Goal: Information Seeking & Learning: Learn about a topic

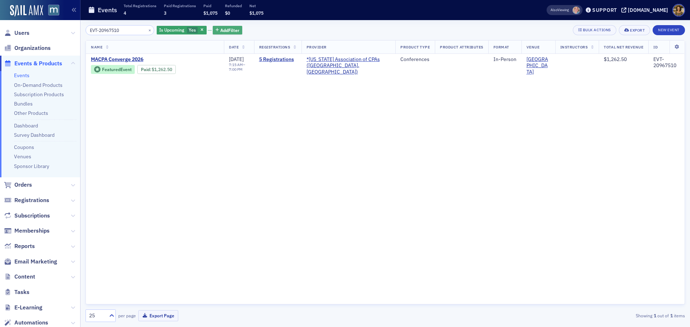
drag, startPoint x: 194, startPoint y: 31, endPoint x: 167, endPoint y: 31, distance: 26.2
click at [201, 31] on icon "button" at bounding box center [202, 30] width 3 height 4
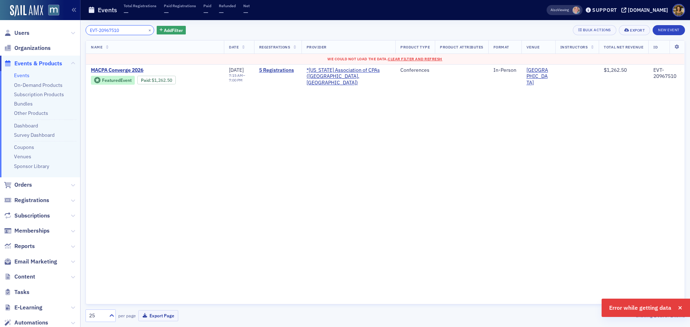
drag, startPoint x: 127, startPoint y: 29, endPoint x: 84, endPoint y: 31, distance: 42.8
click at [85, 31] on div "EVT-20967510 × Add Filter Bulk Actions Export New Event Name Date Registrations…" at bounding box center [384, 173] width 609 height 307
paste input "1100883"
type input "EVT-21100883"
click at [396, 58] on span "Clear Filter and Refresh" at bounding box center [415, 58] width 55 height 5
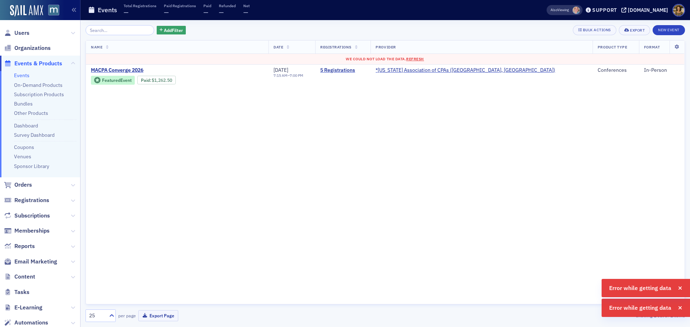
click at [21, 76] on link "Events" at bounding box center [21, 75] width 15 height 6
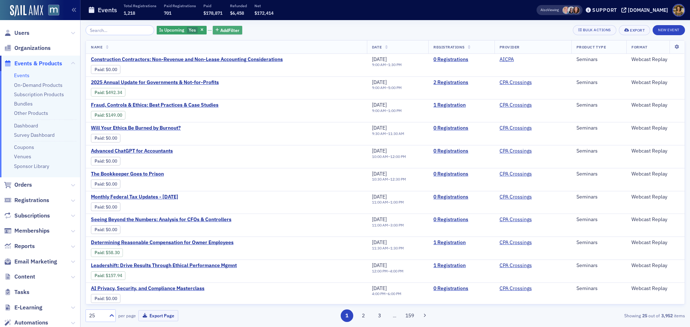
drag, startPoint x: 192, startPoint y: 30, endPoint x: 174, endPoint y: 30, distance: 17.2
click at [199, 30] on span "button" at bounding box center [202, 30] width 6 height 6
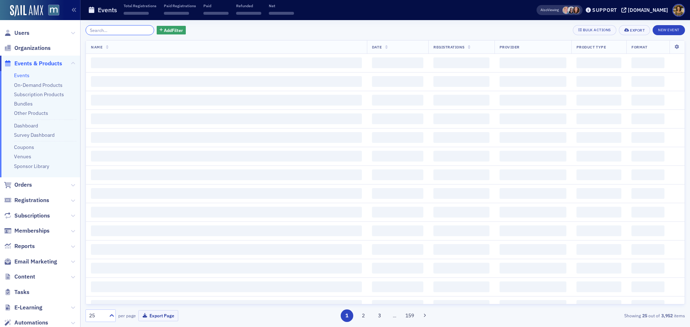
click at [121, 30] on input "search" at bounding box center [120, 30] width 69 height 10
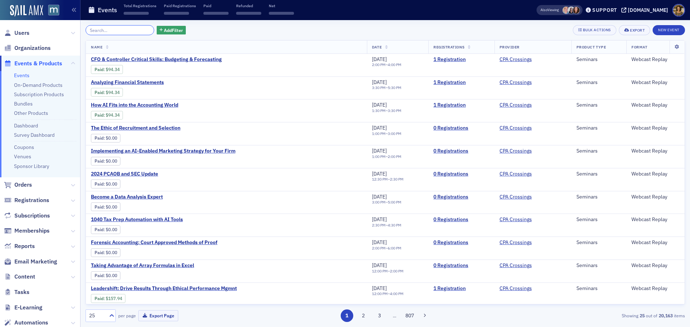
paste input "EVT-21100883"
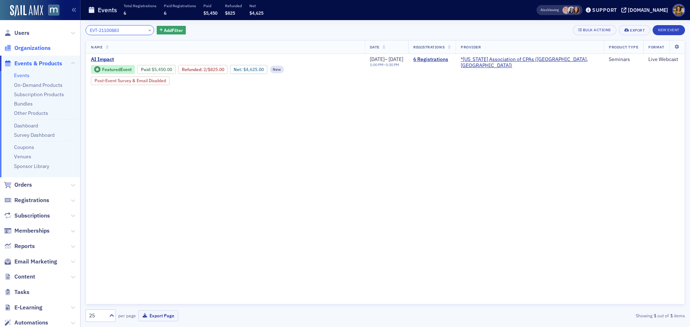
type input "EVT-21100883"
click at [147, 30] on button "×" at bounding box center [150, 30] width 6 height 6
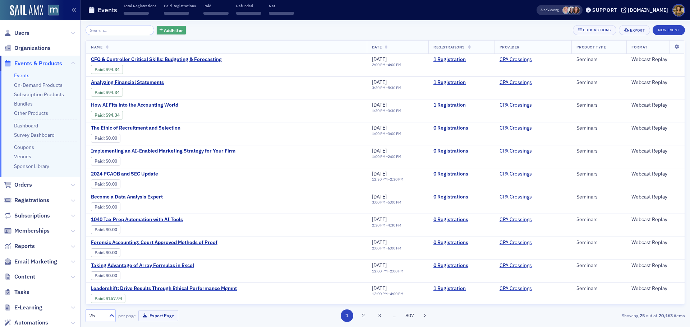
click at [160, 30] on icon "button" at bounding box center [161, 30] width 3 height 4
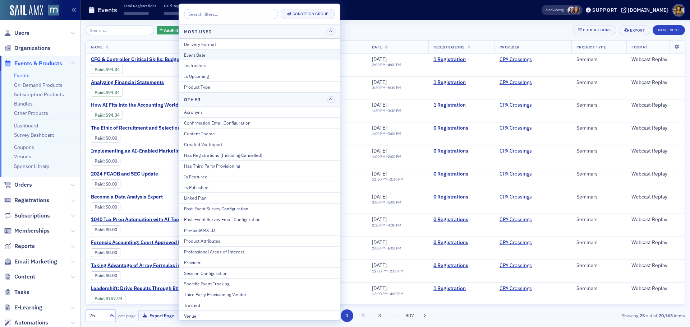
click at [209, 58] on button "Event Date" at bounding box center [259, 54] width 161 height 11
select select "9"
select select "2025"
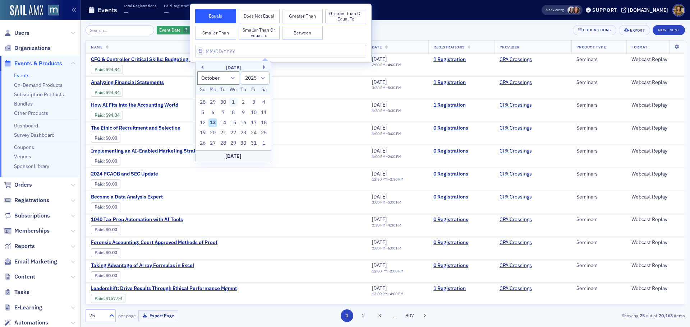
click at [235, 102] on div "1" at bounding box center [233, 102] width 9 height 9
type input "[DATE]"
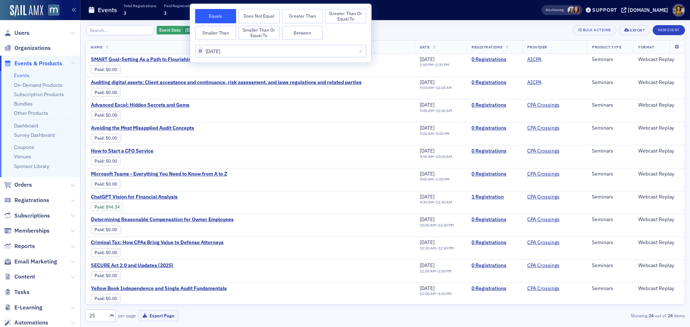
drag, startPoint x: 310, startPoint y: 37, endPoint x: 302, endPoint y: 44, distance: 11.0
click at [310, 37] on button "Between" at bounding box center [302, 33] width 41 height 14
select select "9"
select select "2025"
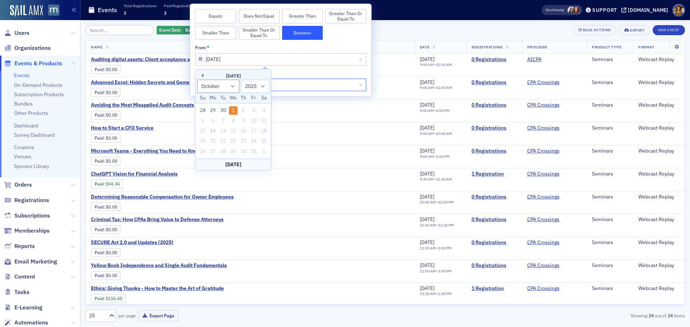
click at [290, 88] on input "[DATE]" at bounding box center [280, 85] width 171 height 13
select select "9"
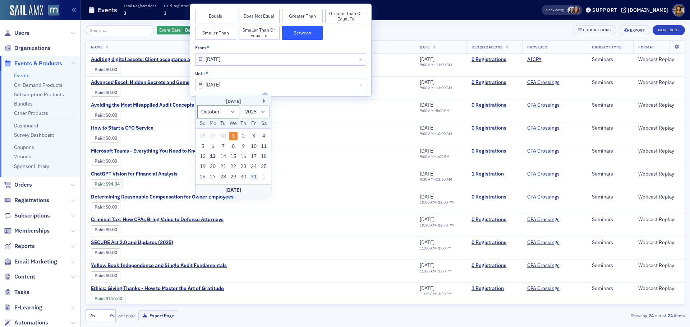
click at [251, 179] on div "31" at bounding box center [253, 177] width 9 height 9
type input "[DATE]"
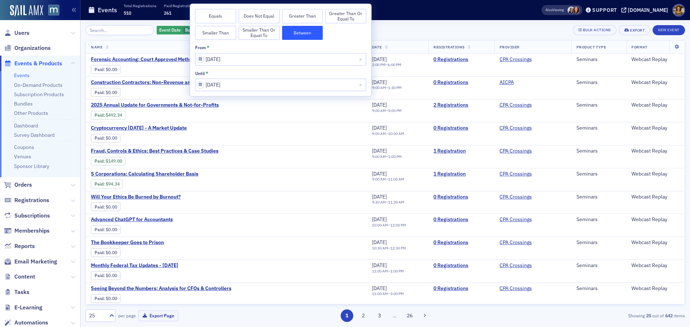
click at [408, 13] on div "Events Total Registrations 510 Paid Registrations 261 Paid $53,311 Refunded $3,…" at bounding box center [303, 10] width 431 height 19
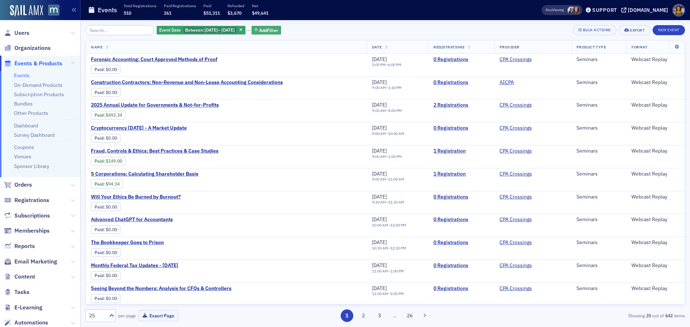
click at [278, 33] on span "Add Filter" at bounding box center [268, 30] width 19 height 6
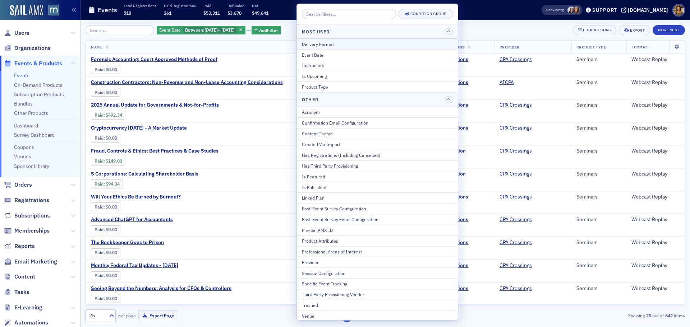
click at [308, 45] on div "Delivery Format" at bounding box center [377, 44] width 151 height 6
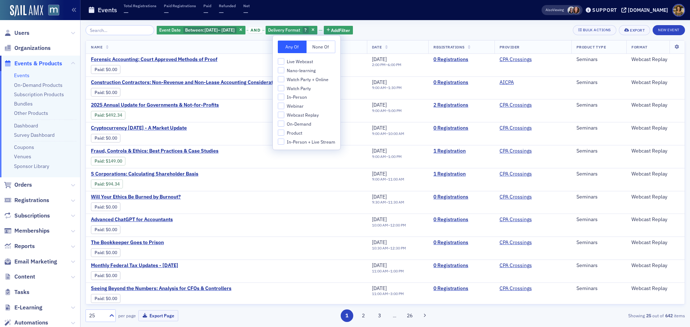
click at [294, 63] on span "Live Webcast" at bounding box center [300, 62] width 26 height 6
click at [284, 63] on input "Live Webcast" at bounding box center [281, 61] width 6 height 6
checkbox input "true"
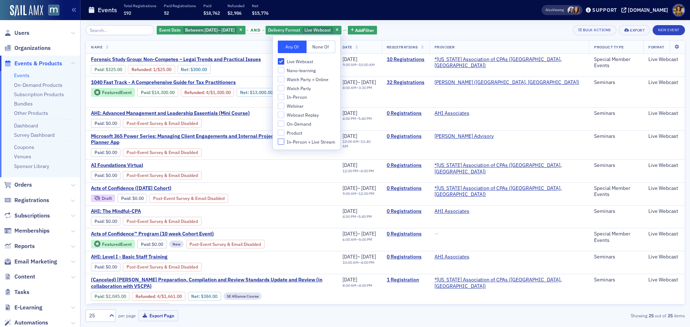
click at [282, 142] on input "In-Person + Live Stream" at bounding box center [281, 142] width 6 height 6
checkbox input "true"
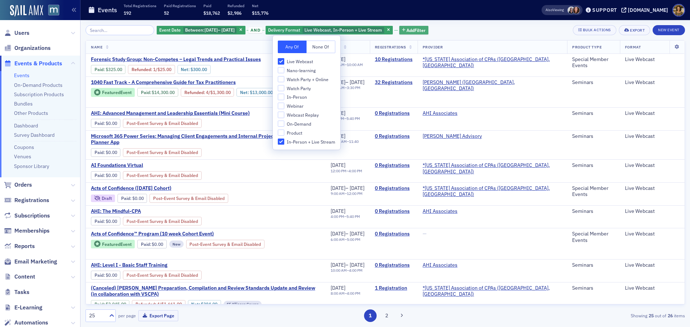
click at [421, 33] on span "Add Filter" at bounding box center [415, 30] width 19 height 6
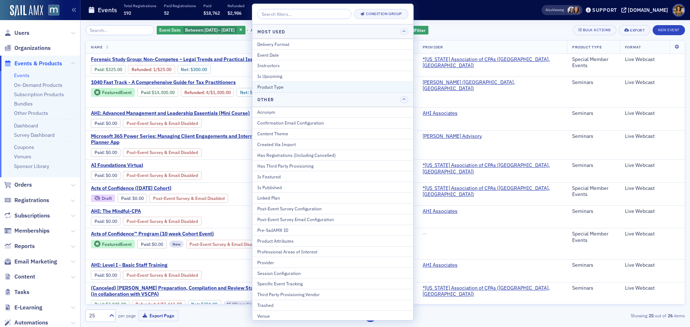
click at [291, 83] on button "Product Type" at bounding box center [332, 87] width 161 height 11
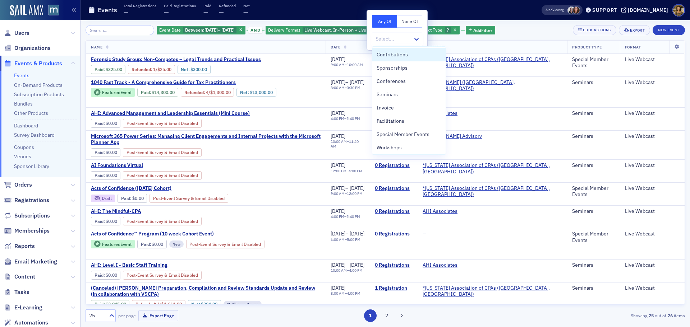
click at [379, 39] on div at bounding box center [393, 38] width 37 height 9
click at [383, 92] on span "Seminars" at bounding box center [387, 95] width 21 height 8
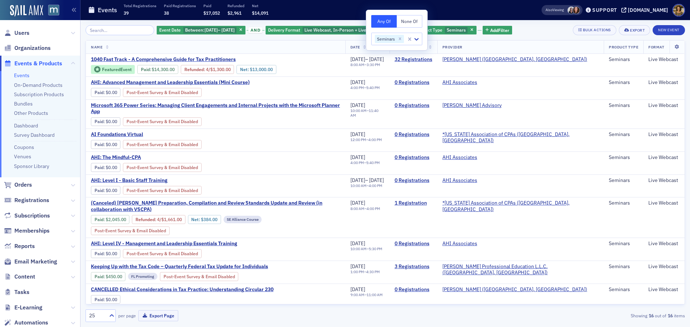
drag, startPoint x: 448, startPoint y: 6, endPoint x: 438, endPoint y: 5, distance: 10.1
click at [444, 6] on div "Events Total Registrations 39 Paid Registrations 38 Paid $17,052 Refunded $2,96…" at bounding box center [303, 10] width 431 height 19
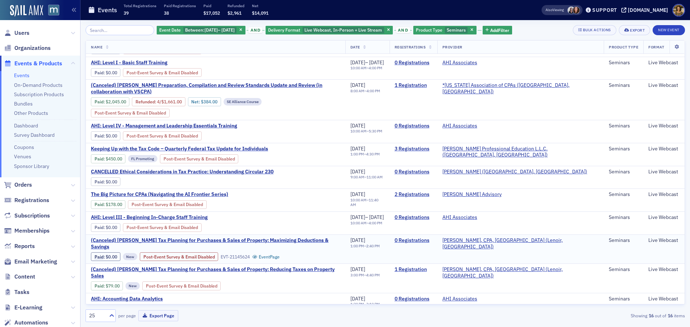
scroll to position [130, 0]
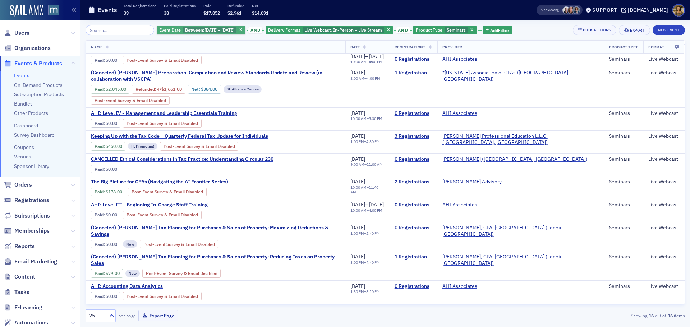
click at [207, 27] on span "[DATE]" at bounding box center [210, 30] width 13 height 6
select select "9"
select select "2025"
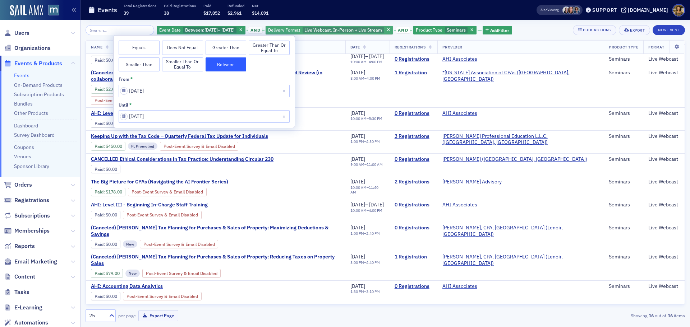
click at [331, 28] on span "Live Webcast, In-Person + Live Stream" at bounding box center [343, 30] width 78 height 6
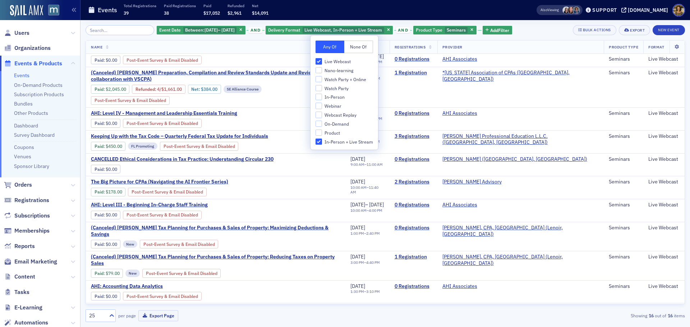
click at [335, 59] on span "Live Webcast" at bounding box center [337, 62] width 26 height 6
click at [322, 59] on input "Live Webcast" at bounding box center [318, 61] width 6 height 6
checkbox input "false"
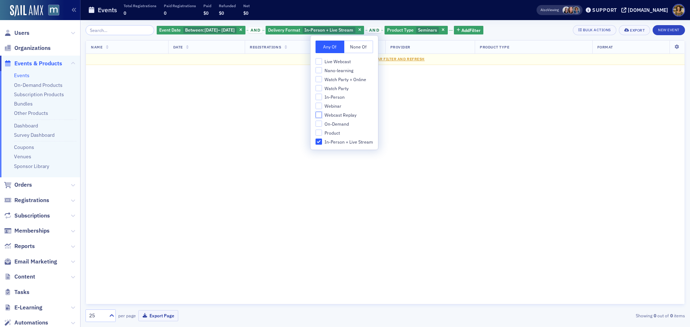
drag, startPoint x: 319, startPoint y: 115, endPoint x: 319, endPoint y: 107, distance: 7.2
click at [319, 114] on input "Webcast Replay" at bounding box center [318, 115] width 6 height 6
checkbox input "true"
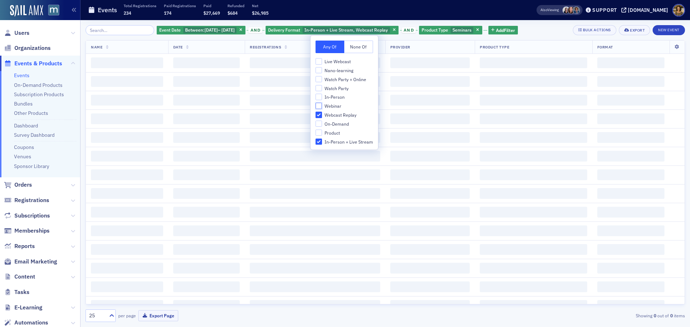
click at [319, 105] on input "Webinar" at bounding box center [318, 106] width 6 height 6
checkbox input "true"
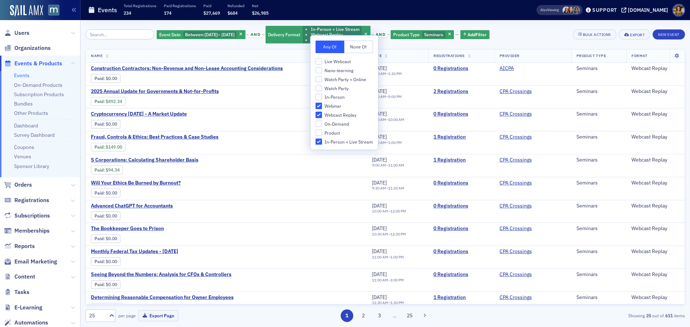
click at [318, 140] on input "In-Person + Live Stream" at bounding box center [318, 142] width 6 height 6
checkbox input "false"
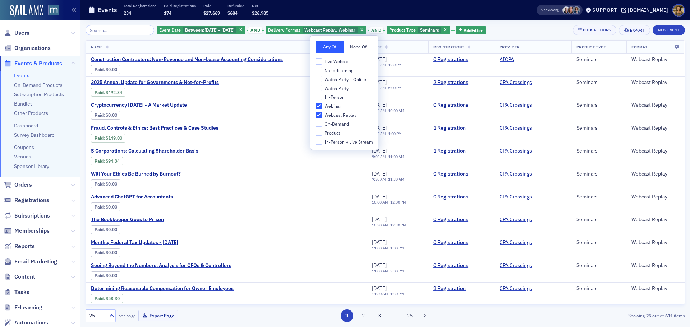
drag, startPoint x: 460, startPoint y: 29, endPoint x: 421, endPoint y: 23, distance: 39.8
click at [447, 29] on icon "button" at bounding box center [445, 30] width 3 height 4
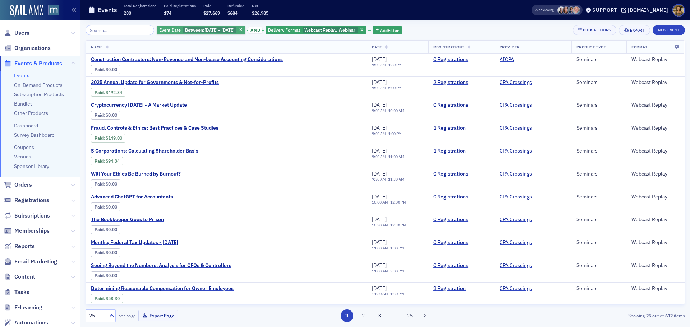
click at [216, 31] on span "[DATE]" at bounding box center [210, 30] width 13 height 6
select select "9"
select select "2025"
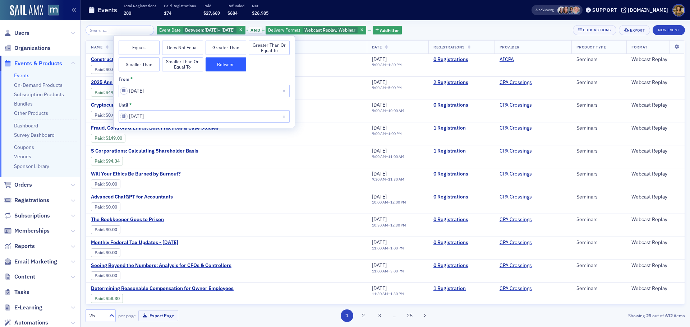
click at [265, 48] on button "Greater Than or Equal To" at bounding box center [269, 48] width 41 height 14
select select "9"
select select "2025"
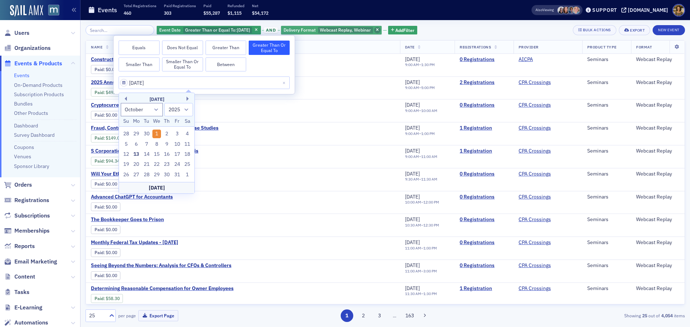
click at [378, 29] on icon "button" at bounding box center [377, 30] width 3 height 4
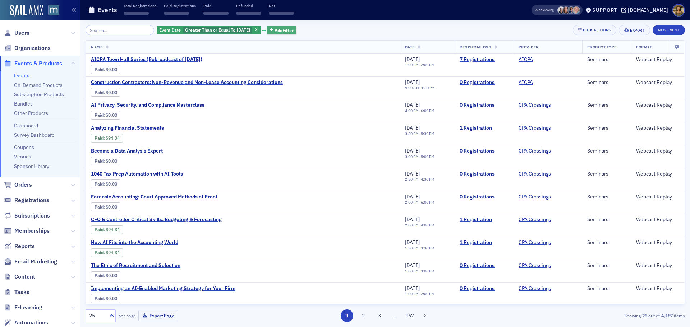
click at [289, 29] on span "Add Filter" at bounding box center [284, 30] width 19 height 6
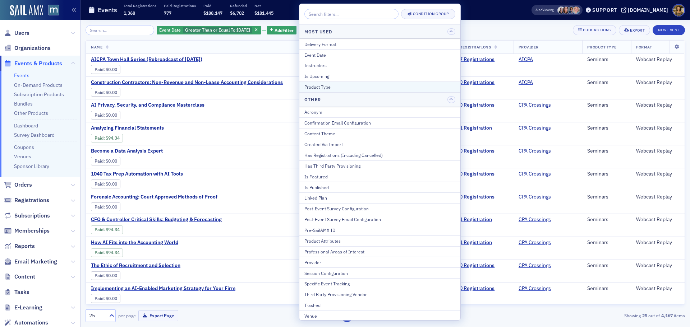
click at [314, 85] on div "Product Type" at bounding box center [379, 87] width 151 height 6
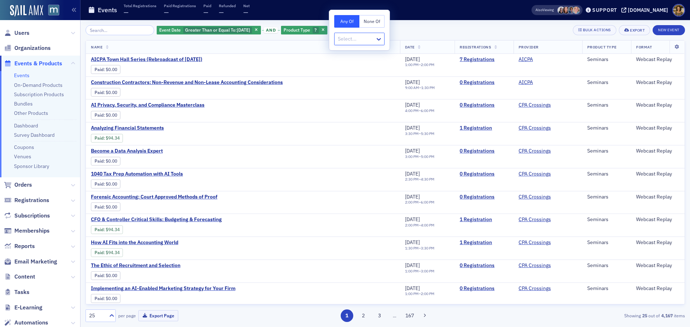
click at [346, 41] on div at bounding box center [355, 38] width 37 height 9
click at [351, 83] on span "Conferences" at bounding box center [353, 82] width 29 height 8
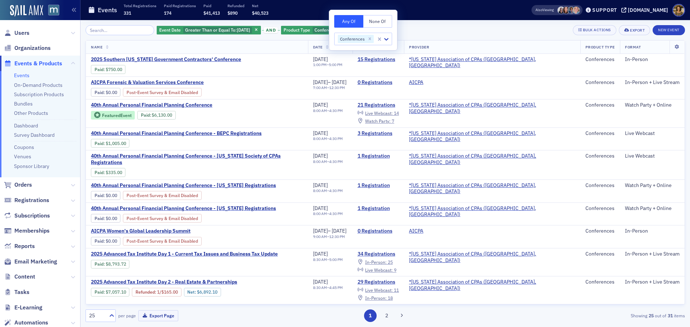
click at [452, 20] on div "Event Date Greater Than or Equal To : [DATE] and Product Type Conferences Add F…" at bounding box center [385, 173] width 599 height 307
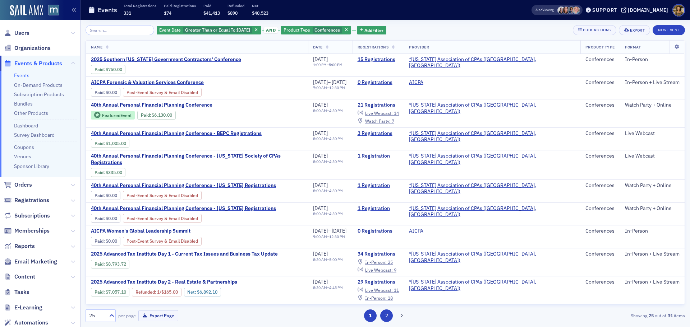
drag, startPoint x: 389, startPoint y: 316, endPoint x: 384, endPoint y: 310, distance: 7.4
click at [389, 315] on button "2" at bounding box center [386, 316] width 13 height 13
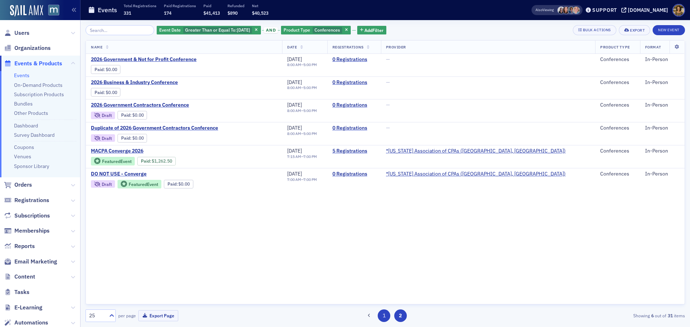
click at [381, 314] on button "1" at bounding box center [384, 316] width 13 height 13
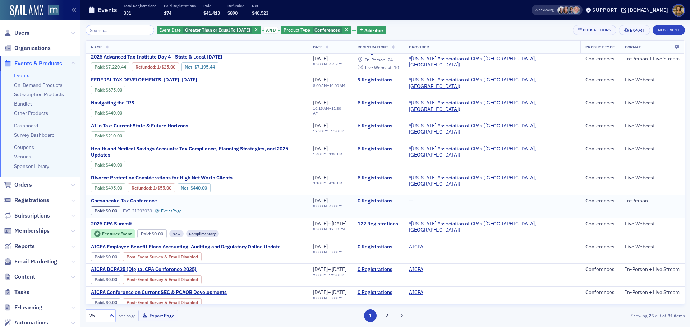
scroll to position [252, 0]
